Goal: Task Accomplishment & Management: Manage account settings

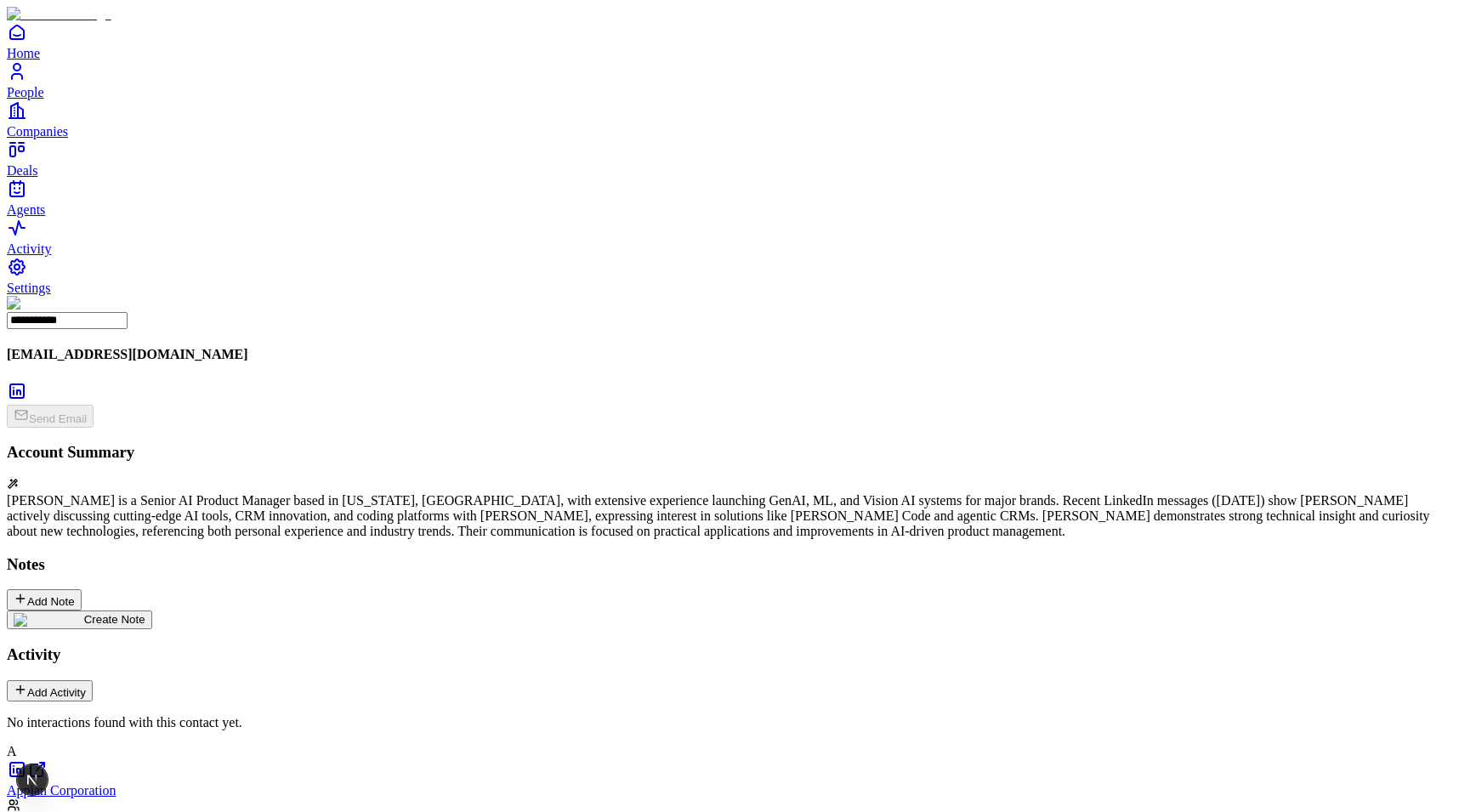
type input "********"
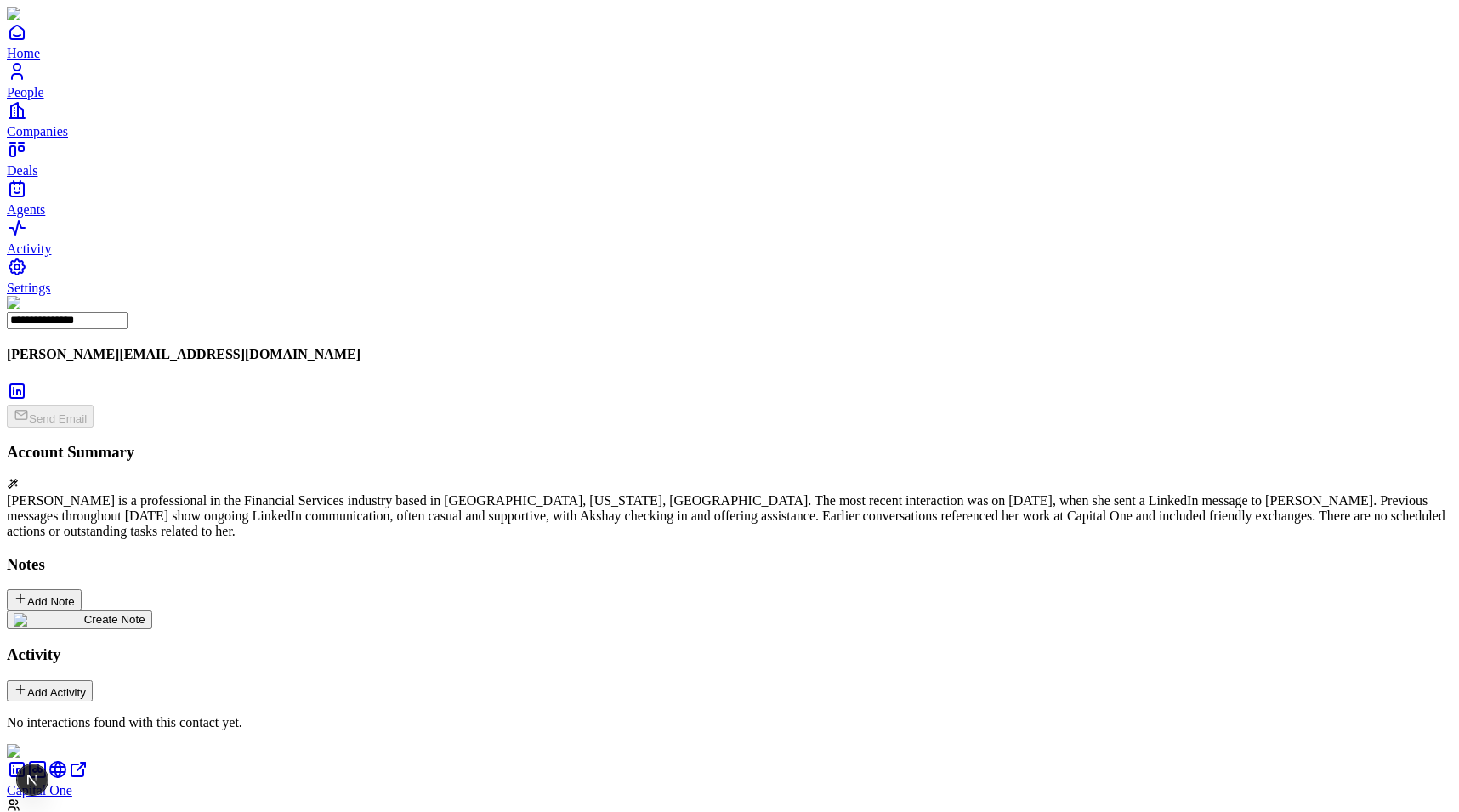
click at [337, 493] on div "Niharika Mishra is a professional in the Financial Services industry based in M…" at bounding box center [730, 516] width 1446 height 46
click at [211, 493] on div "Niharika Mishra is a professional in the Financial Services industry based in M…" at bounding box center [730, 516] width 1446 height 46
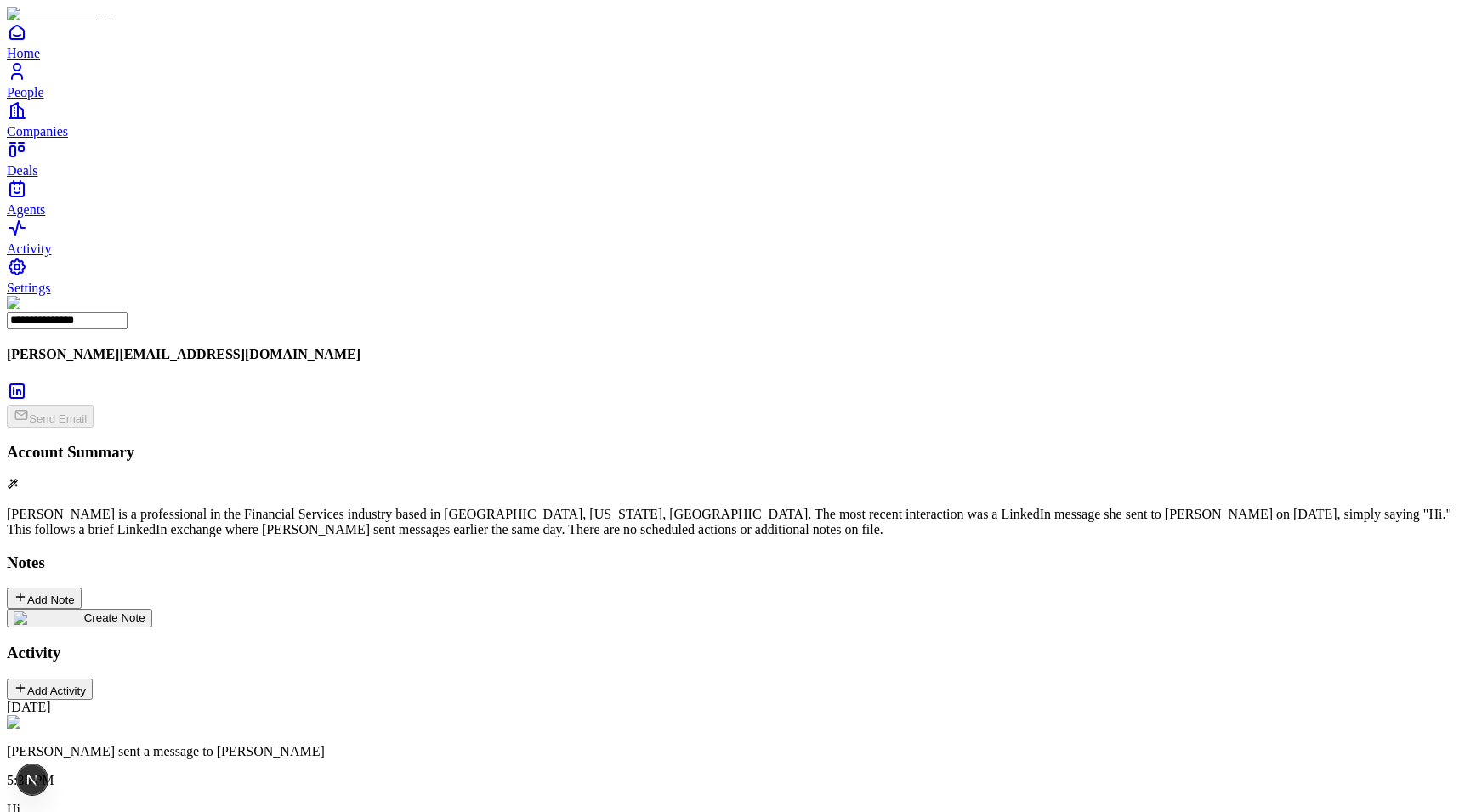
scroll to position [63, 0]
drag, startPoint x: 303, startPoint y: 624, endPoint x: 387, endPoint y: 626, distance: 84.0
copy p "sent a message to"
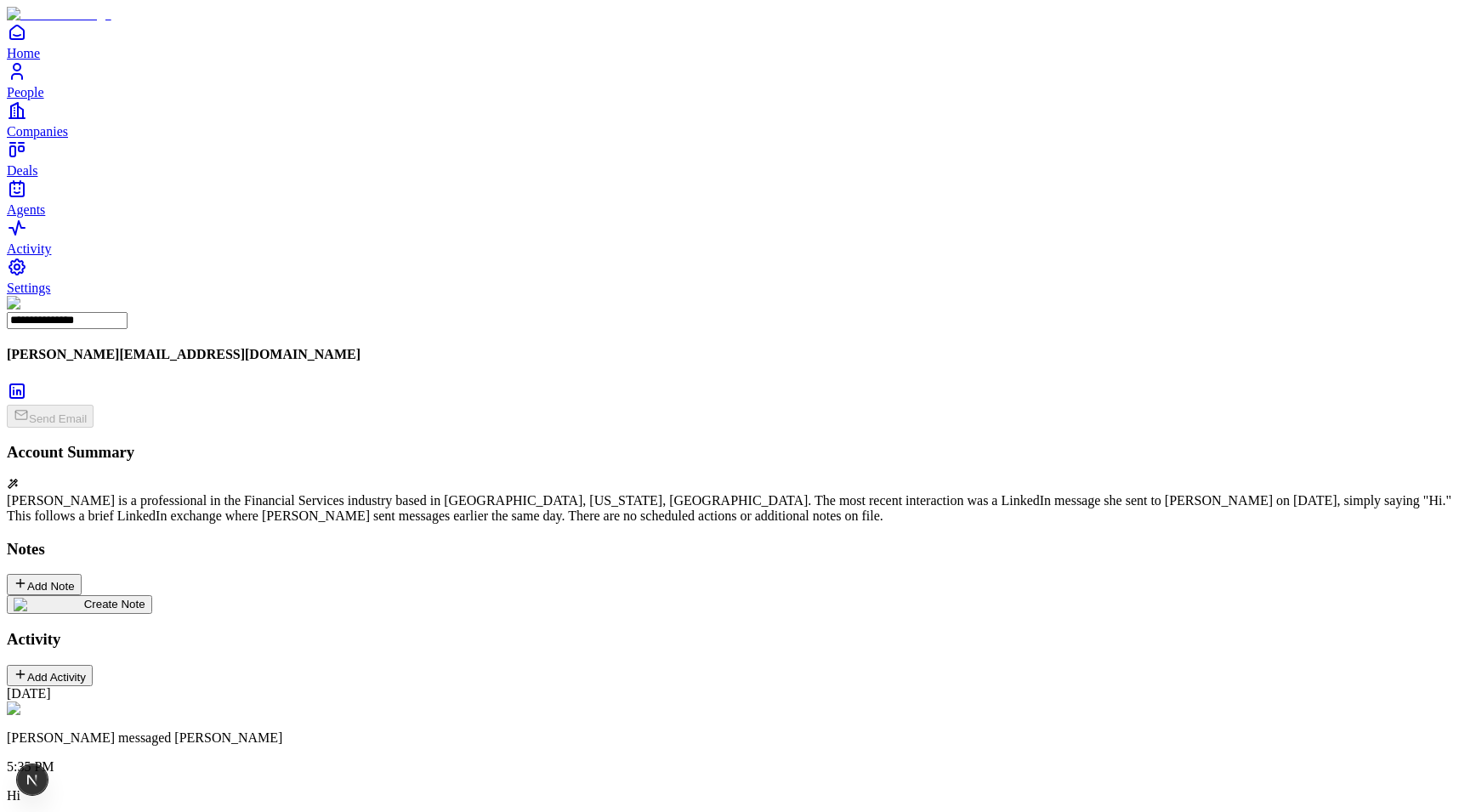
scroll to position [63, 0]
click at [51, 295] on span "Settings" at bounding box center [29, 287] width 44 height 14
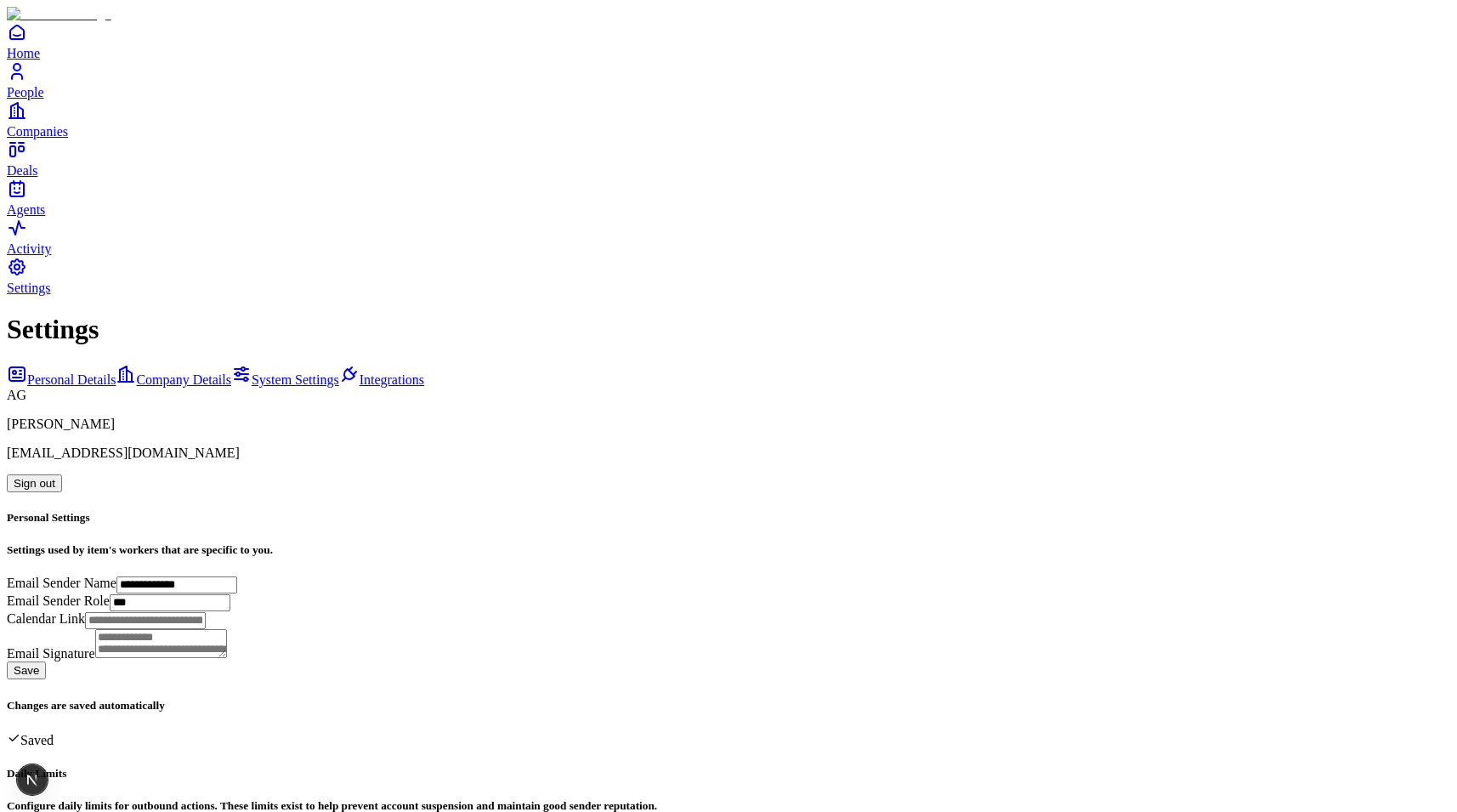
click at [340, 373] on link "Integrations" at bounding box center [382, 380] width 85 height 14
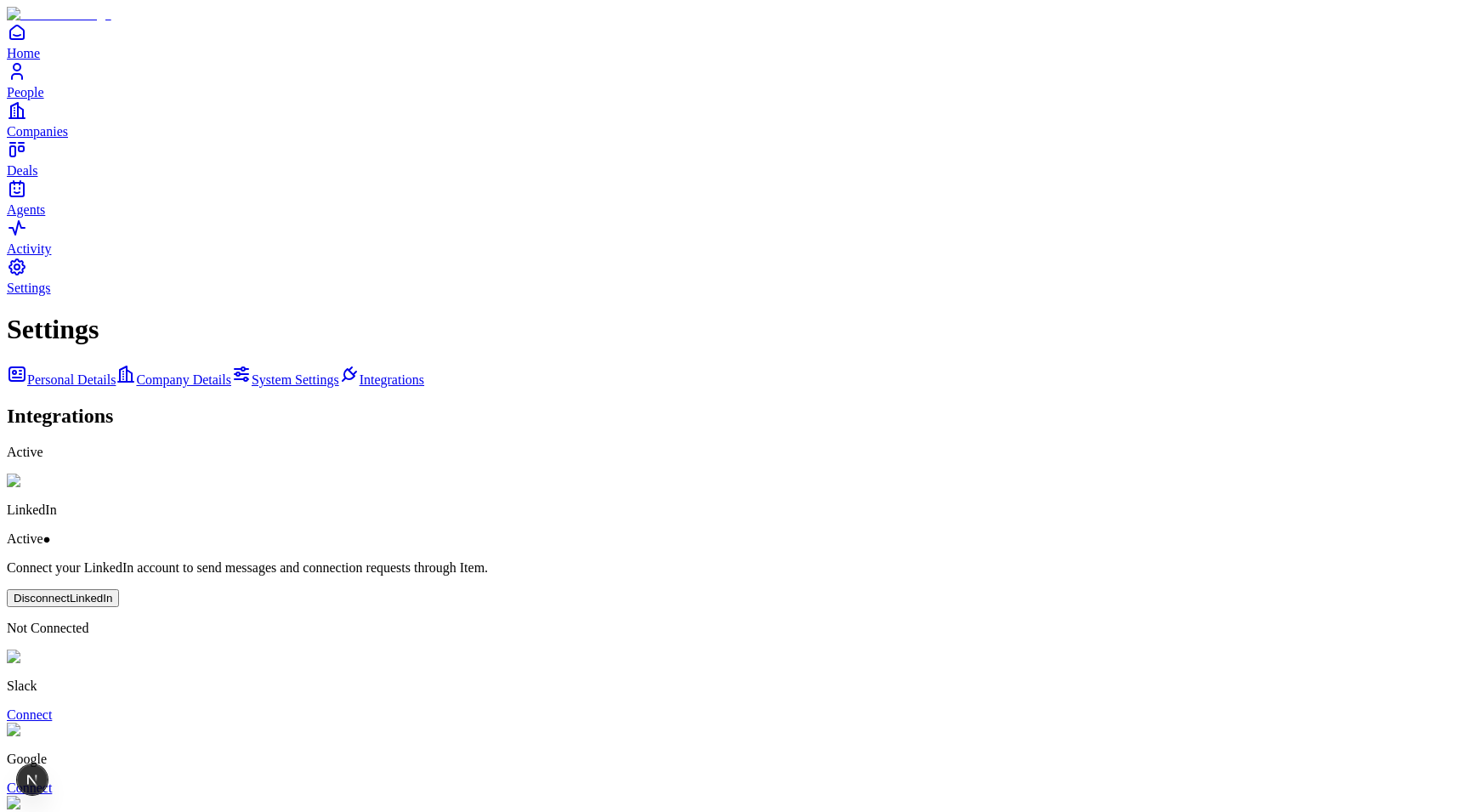
type input "*"
type input "**"
